Goal: Transaction & Acquisition: Book appointment/travel/reservation

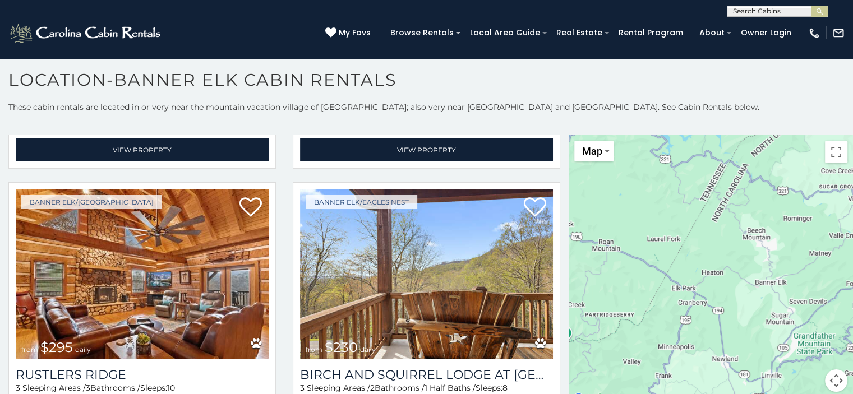
scroll to position [3532, 0]
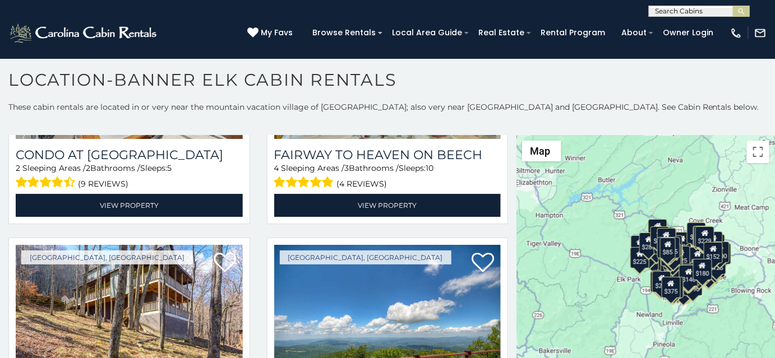
scroll to position [14120, 0]
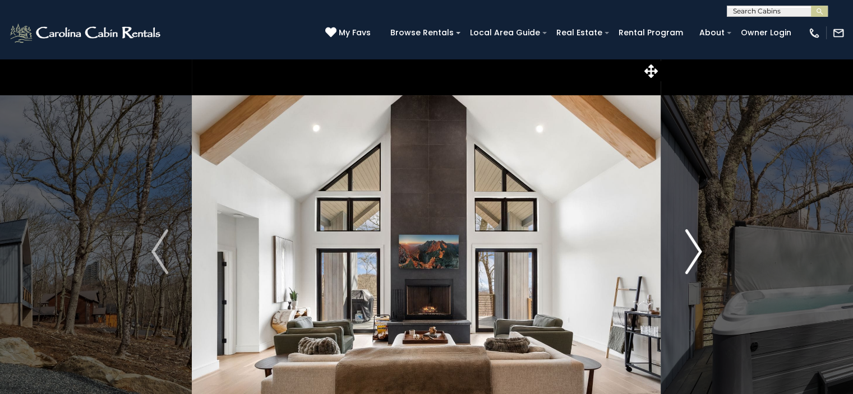
click at [689, 246] on img "Next" at bounding box center [693, 251] width 17 height 45
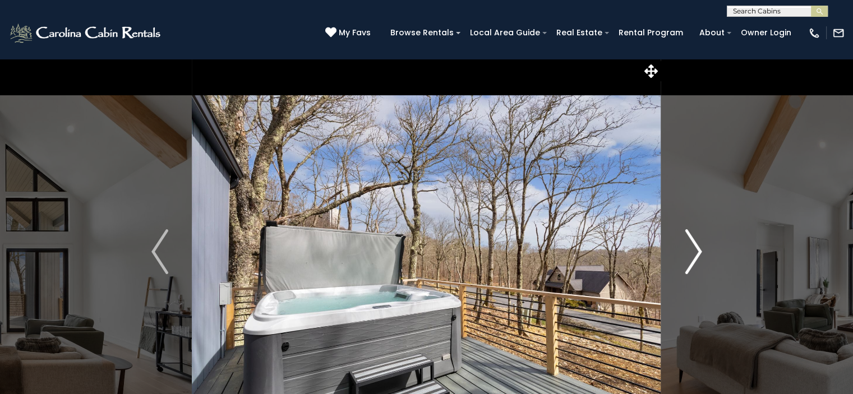
click at [687, 247] on img "Next" at bounding box center [693, 251] width 17 height 45
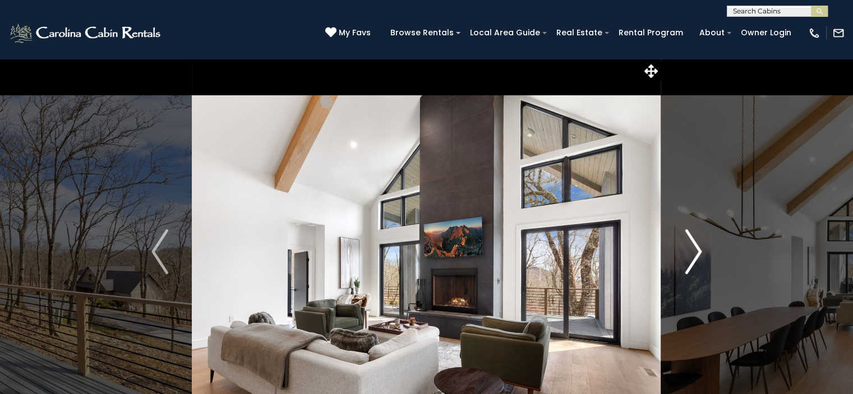
click at [687, 247] on img "Next" at bounding box center [693, 251] width 17 height 45
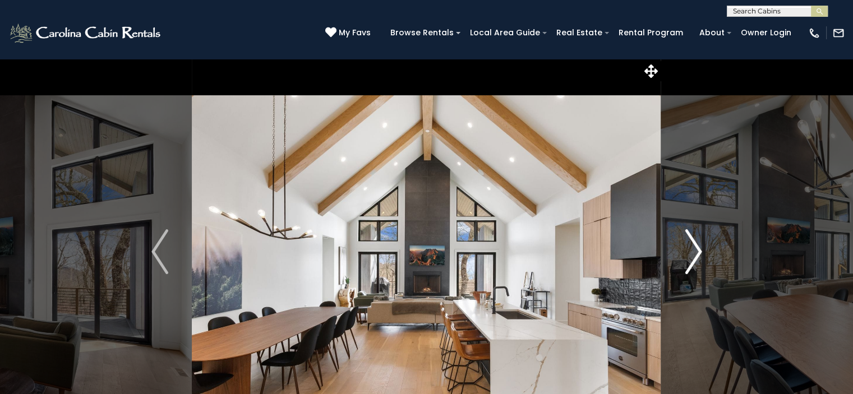
click at [685, 247] on img "Next" at bounding box center [693, 251] width 17 height 45
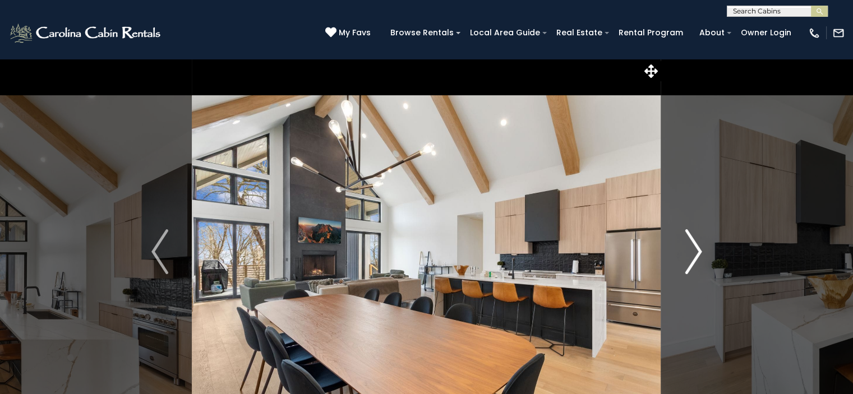
click at [685, 247] on img "Next" at bounding box center [693, 251] width 17 height 45
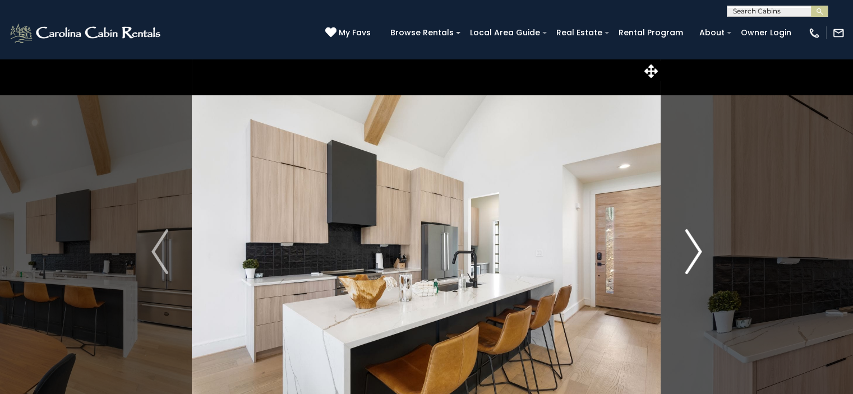
click at [685, 247] on img "Next" at bounding box center [693, 251] width 17 height 45
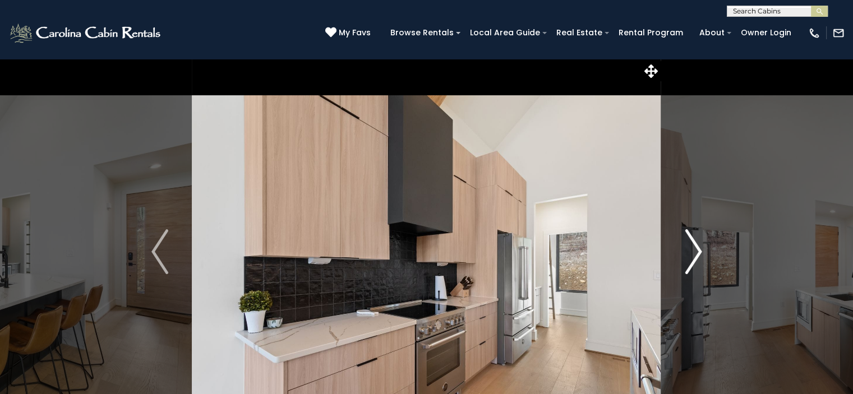
click at [685, 247] on img "Next" at bounding box center [693, 251] width 17 height 45
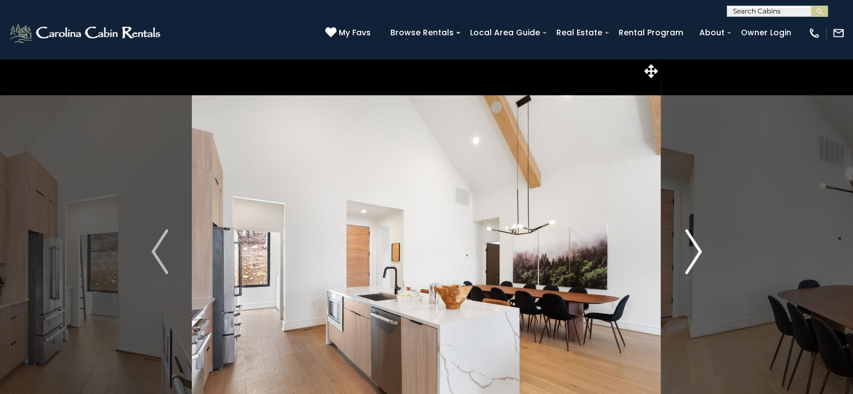
click at [685, 247] on img "Next" at bounding box center [693, 251] width 17 height 45
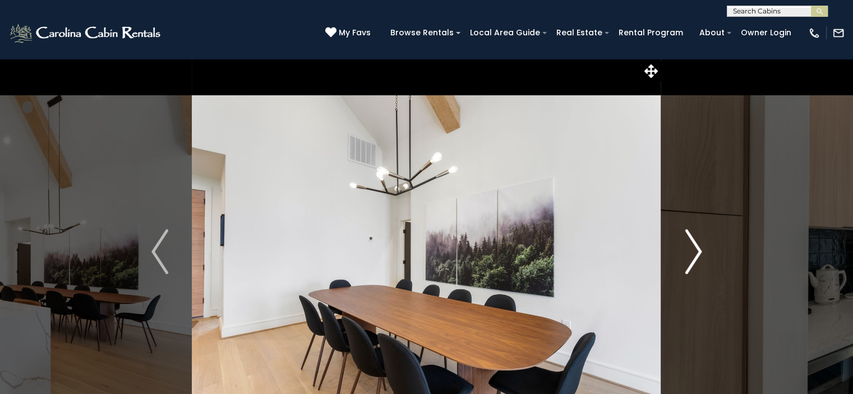
click at [685, 247] on img "Next" at bounding box center [693, 251] width 17 height 45
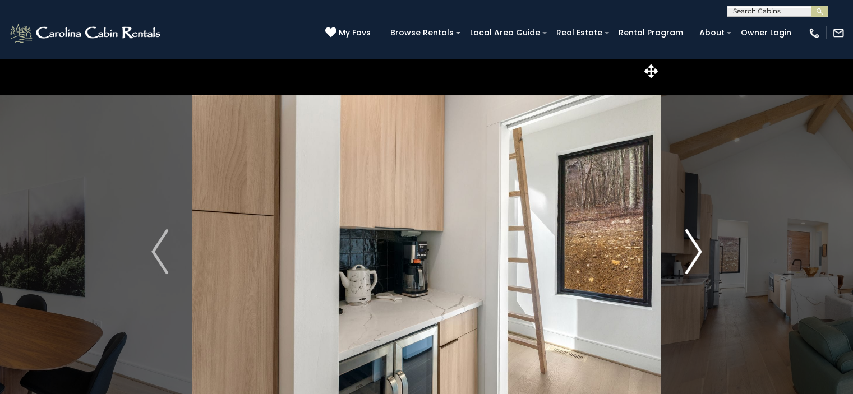
click at [685, 247] on img "Next" at bounding box center [693, 251] width 17 height 45
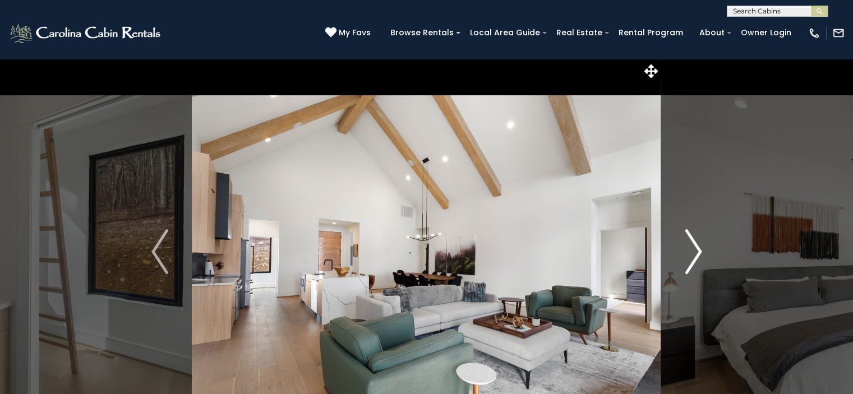
click at [685, 247] on img "Next" at bounding box center [693, 251] width 17 height 45
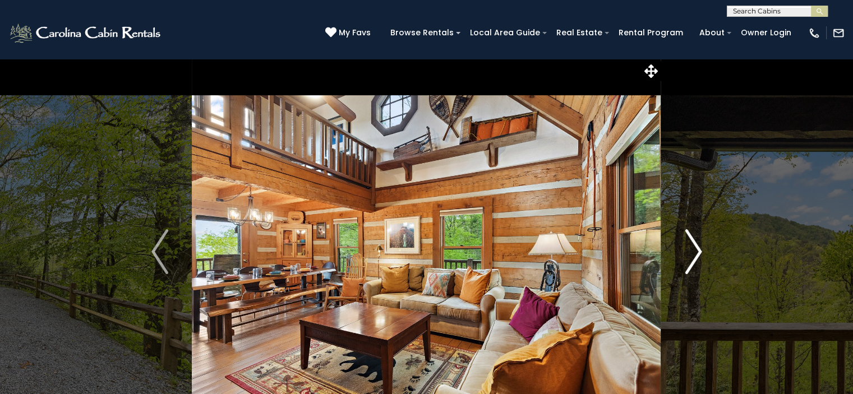
click at [692, 251] on img "Next" at bounding box center [693, 251] width 17 height 45
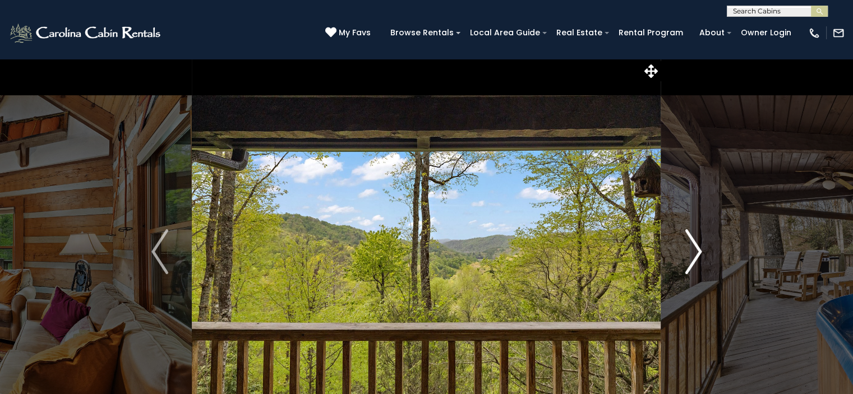
click at [692, 251] on img "Next" at bounding box center [693, 251] width 17 height 45
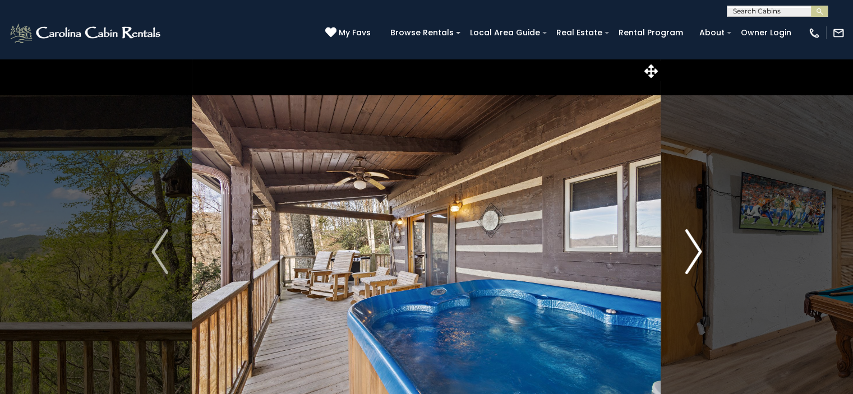
click at [692, 251] on img "Next" at bounding box center [693, 251] width 17 height 45
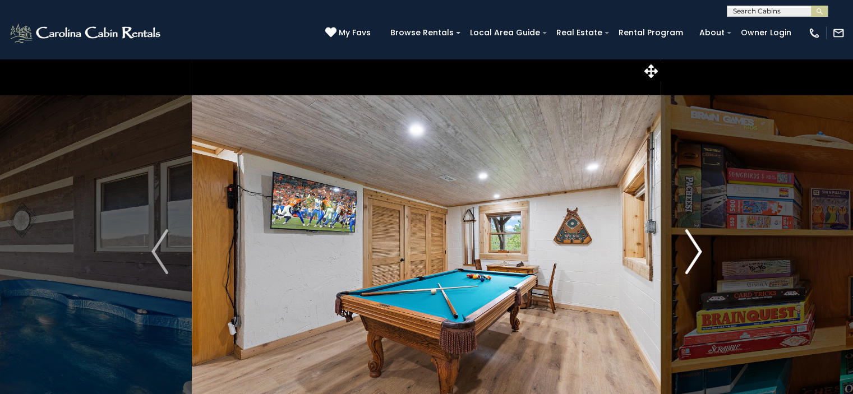
click at [692, 251] on img "Next" at bounding box center [693, 251] width 17 height 45
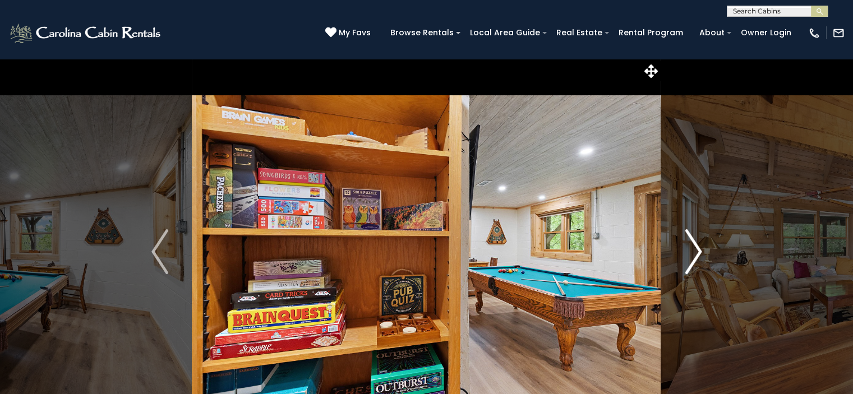
click at [692, 248] on img "Next" at bounding box center [693, 251] width 17 height 45
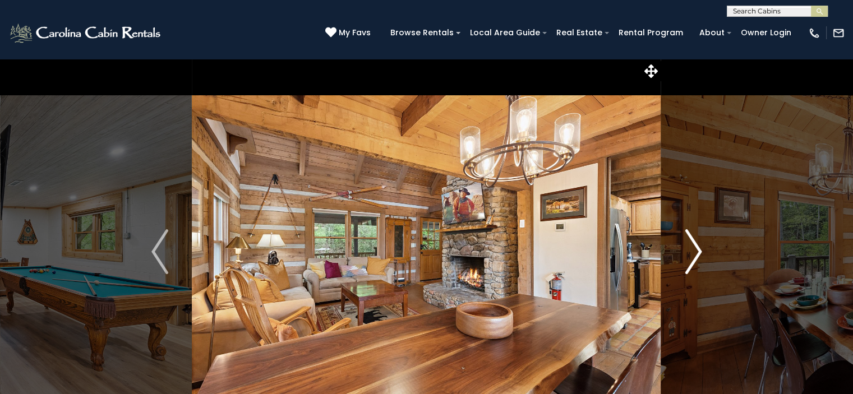
click at [692, 248] on img "Next" at bounding box center [693, 251] width 17 height 45
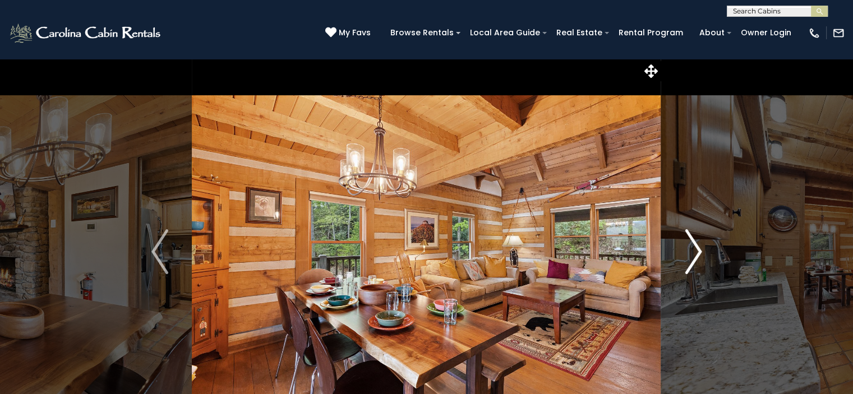
click at [693, 248] on img "Next" at bounding box center [693, 251] width 17 height 45
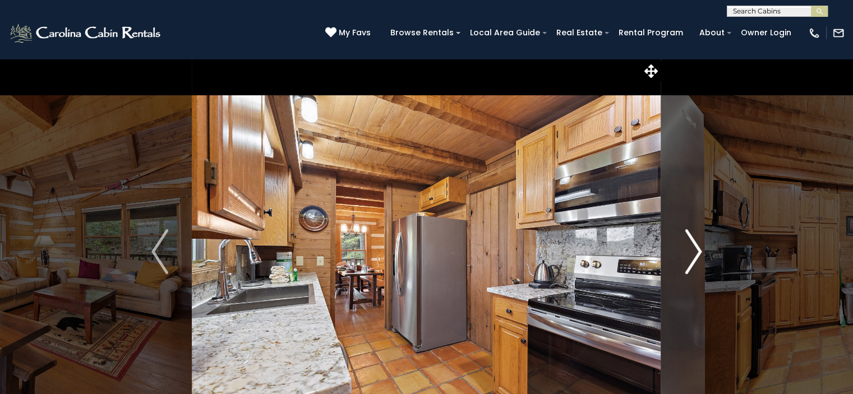
click at [693, 248] on img "Next" at bounding box center [693, 251] width 17 height 45
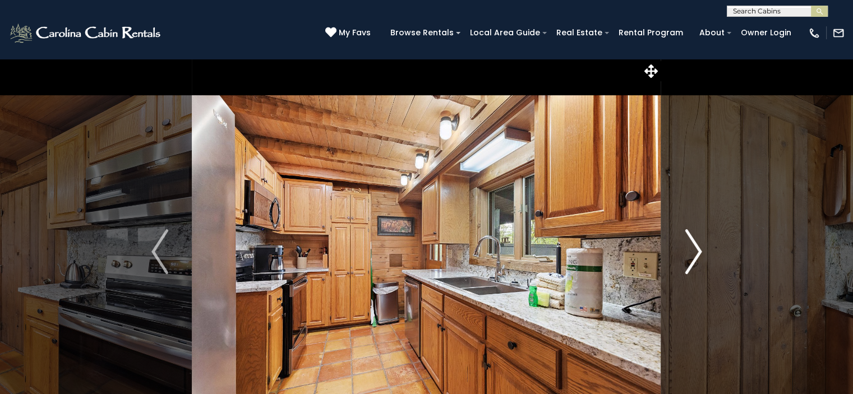
click at [693, 248] on img "Next" at bounding box center [693, 251] width 17 height 45
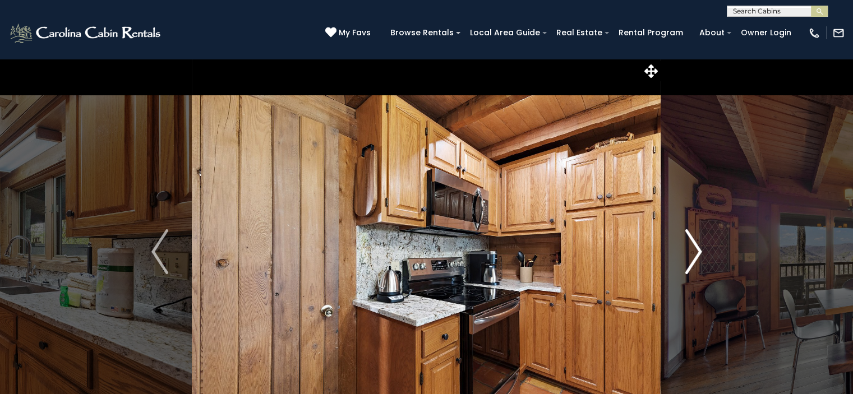
click at [693, 248] on img "Next" at bounding box center [693, 251] width 17 height 45
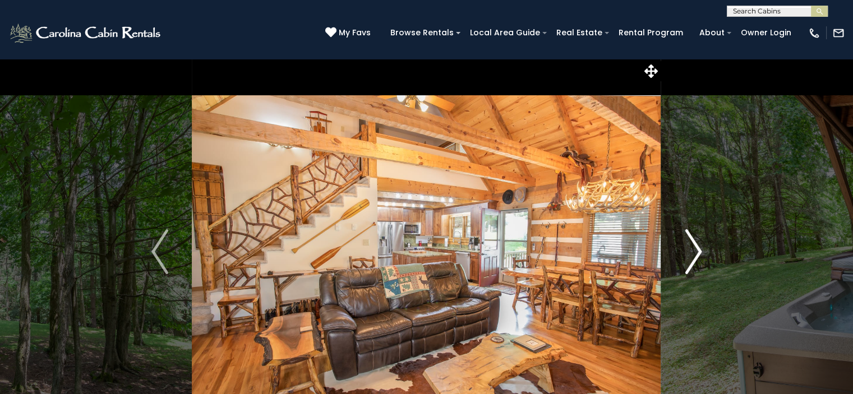
click at [690, 250] on img "Next" at bounding box center [693, 251] width 17 height 45
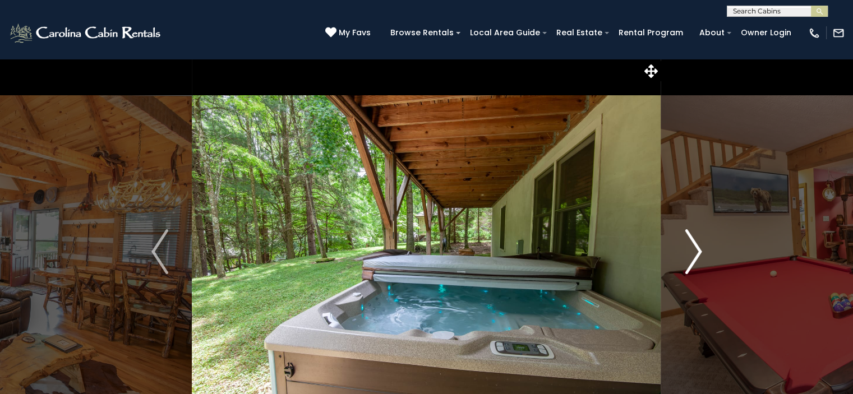
click at [690, 250] on img "Next" at bounding box center [693, 251] width 17 height 45
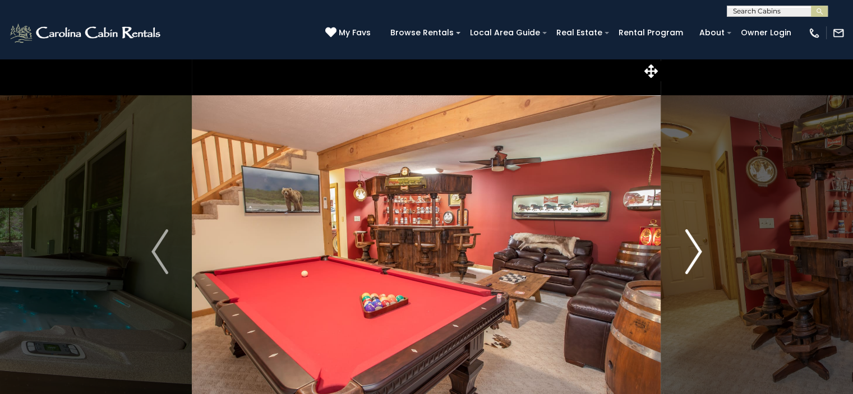
click at [689, 251] on img "Next" at bounding box center [693, 251] width 17 height 45
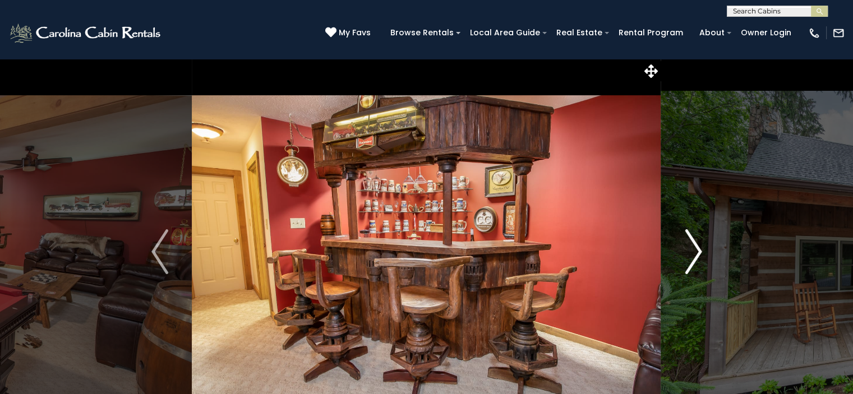
click at [690, 256] on img "Next" at bounding box center [693, 251] width 17 height 45
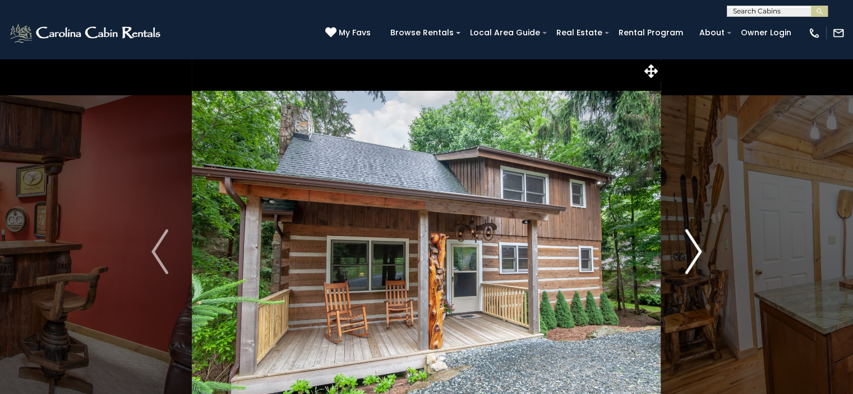
click at [690, 255] on img "Next" at bounding box center [693, 251] width 17 height 45
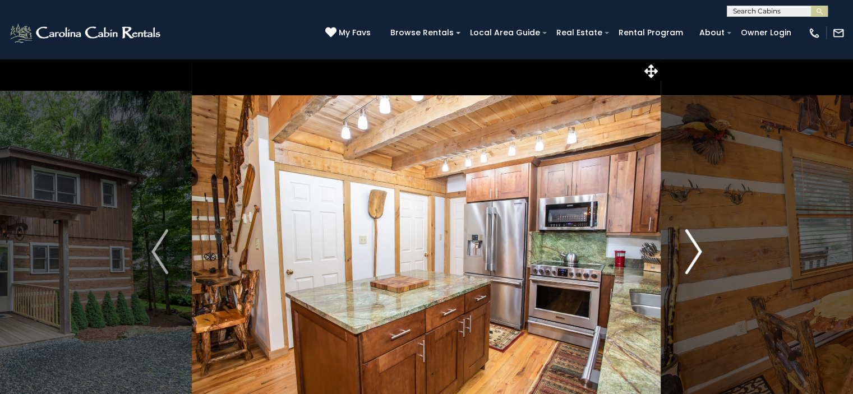
click at [682, 244] on button "Next" at bounding box center [693, 251] width 64 height 387
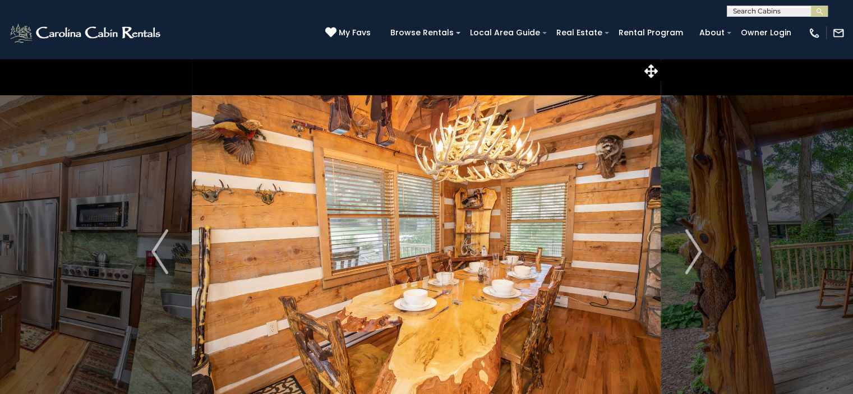
click at [611, 158] on img at bounding box center [426, 251] width 469 height 387
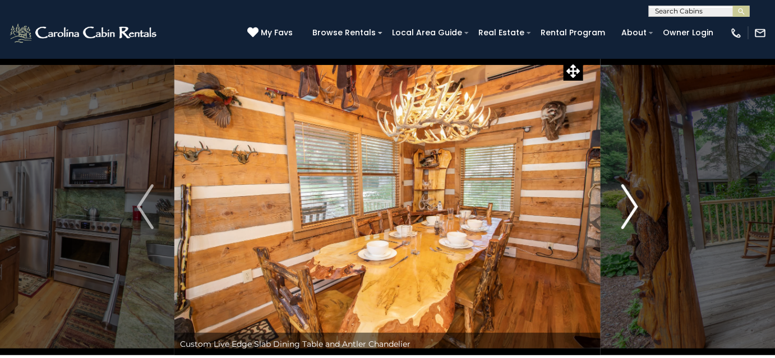
click at [628, 206] on img "Next" at bounding box center [629, 207] width 17 height 45
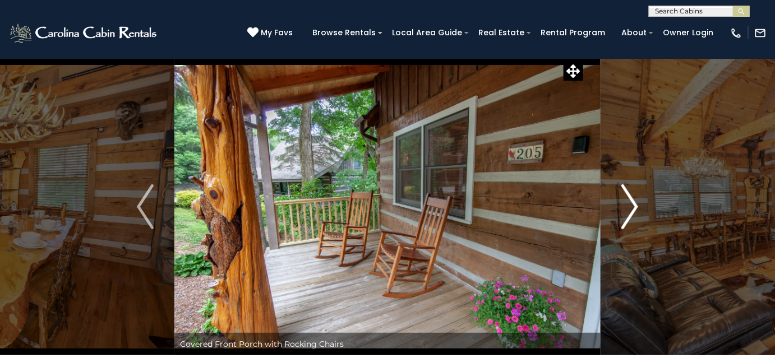
click at [628, 206] on img "Next" at bounding box center [629, 207] width 17 height 45
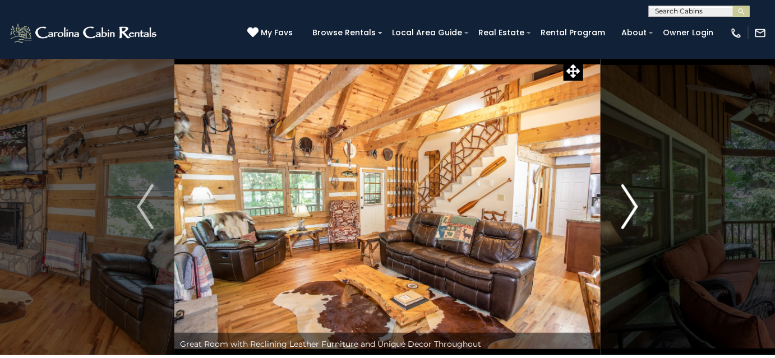
click at [628, 206] on img "Next" at bounding box center [629, 207] width 17 height 45
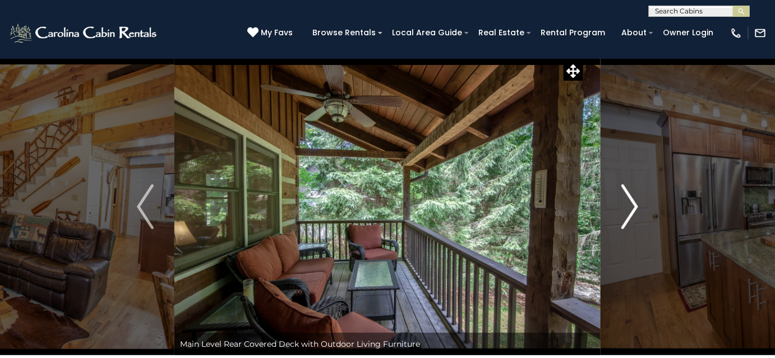
click at [628, 206] on img "Next" at bounding box center [629, 207] width 17 height 45
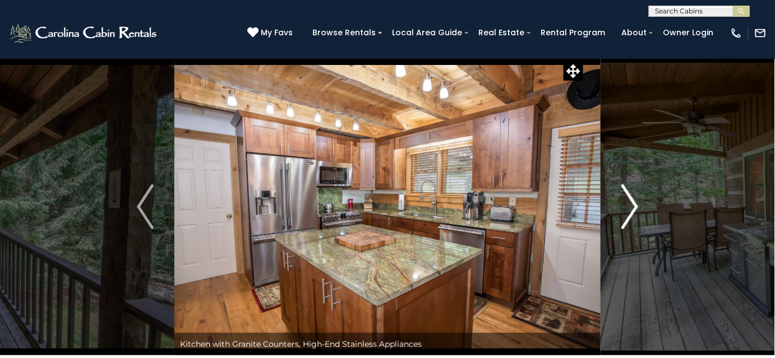
click at [628, 206] on img "Next" at bounding box center [629, 207] width 17 height 45
